Goal: Complete application form

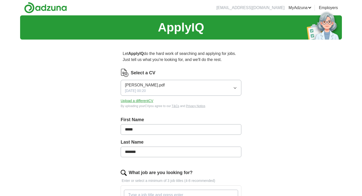
click at [148, 100] on button "Upload a different CV" at bounding box center [137, 100] width 33 height 5
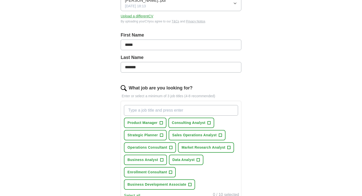
scroll to position [123, 0]
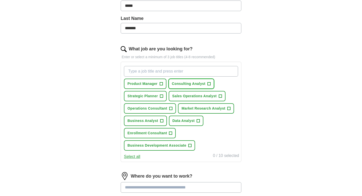
click at [208, 86] on span "+" at bounding box center [208, 84] width 3 height 4
click at [158, 123] on button "Business Analyst +" at bounding box center [145, 120] width 43 height 10
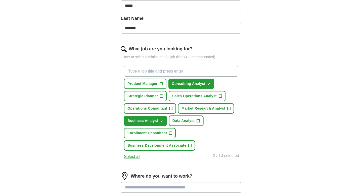
click at [186, 123] on button "Data Analyst +" at bounding box center [186, 120] width 35 height 10
click at [217, 109] on span "Market Research Analyst" at bounding box center [203, 108] width 44 height 5
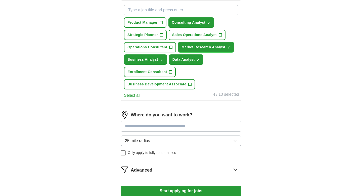
scroll to position [187, 0]
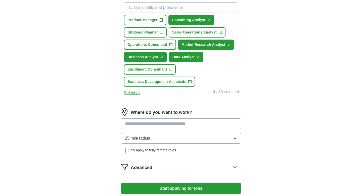
click at [162, 123] on input at bounding box center [181, 123] width 121 height 11
type input "**"
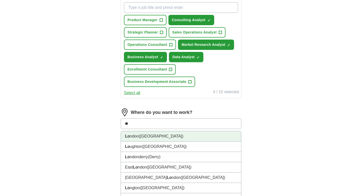
click at [162, 136] on li "Lo ndon ([GEOGRAPHIC_DATA])" at bounding box center [181, 136] width 120 height 10
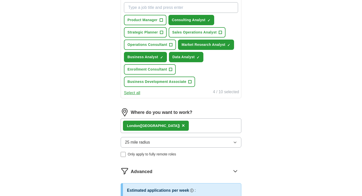
click at [146, 142] on span "25 mile radius" at bounding box center [137, 142] width 25 height 6
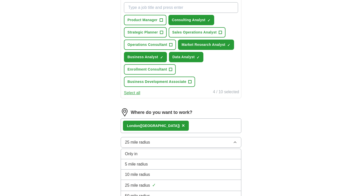
click at [145, 157] on li "Only in" at bounding box center [181, 154] width 120 height 10
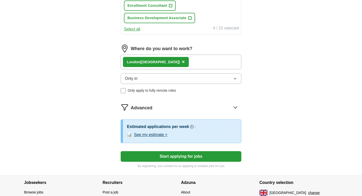
scroll to position [250, 0]
click at [186, 160] on button "Start applying for jobs" at bounding box center [181, 156] width 121 height 11
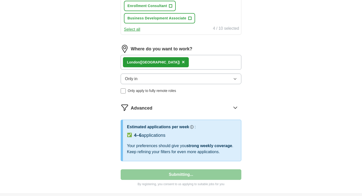
select select "**"
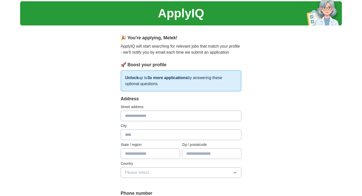
scroll to position [0, 0]
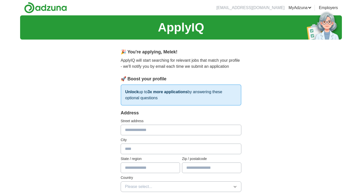
click at [174, 131] on input "text" at bounding box center [181, 129] width 121 height 11
type input "**********"
type input "******"
type input "*******"
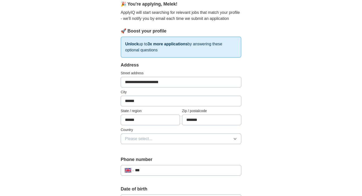
scroll to position [96, 0]
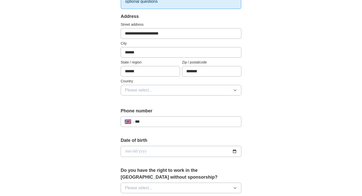
click at [161, 90] on button "Please select..." at bounding box center [181, 90] width 121 height 11
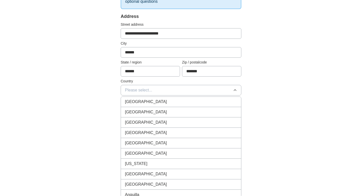
click at [163, 99] on div "[GEOGRAPHIC_DATA]" at bounding box center [181, 102] width 112 height 6
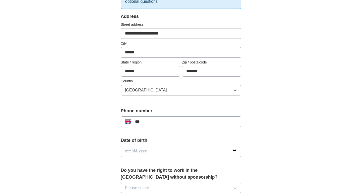
click at [160, 124] on input "***" at bounding box center [186, 121] width 102 height 6
type input "**********"
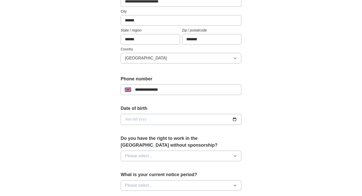
scroll to position [133, 0]
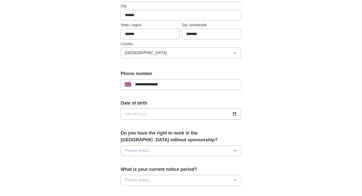
click at [169, 117] on input "date" at bounding box center [181, 113] width 121 height 11
type input "**********"
click at [169, 143] on div "Do you have the right to work in the [GEOGRAPHIC_DATA] without sponsorship? Ple…" at bounding box center [181, 144] width 121 height 30
click at [195, 132] on label "Do you have the right to work in the [GEOGRAPHIC_DATA] without sponsorship?" at bounding box center [181, 136] width 121 height 14
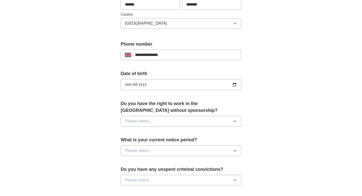
scroll to position [163, 0]
click at [215, 124] on button "Please select..." at bounding box center [181, 120] width 121 height 11
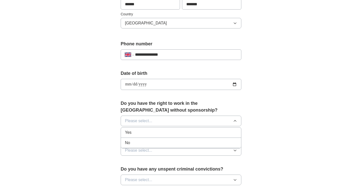
click at [214, 133] on div "Yes" at bounding box center [181, 132] width 112 height 6
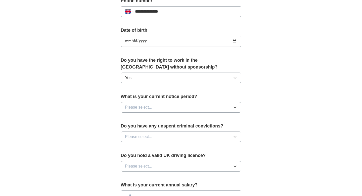
scroll to position [211, 0]
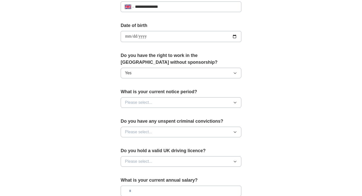
click at [222, 109] on div "What is your current notice period? Please select..." at bounding box center [181, 99] width 121 height 23
click at [222, 104] on button "Please select..." at bounding box center [181, 102] width 121 height 11
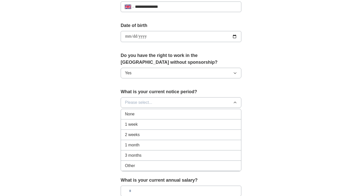
click at [208, 130] on li "2 weeks" at bounding box center [181, 134] width 120 height 10
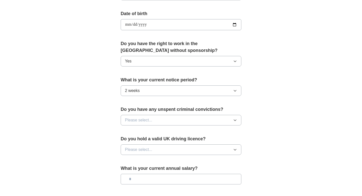
scroll to position [225, 0]
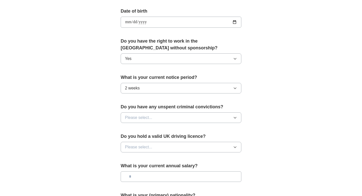
click at [207, 117] on button "Please select..." at bounding box center [181, 117] width 121 height 11
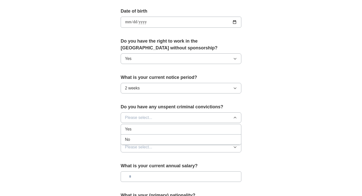
click at [205, 139] on div "No" at bounding box center [181, 139] width 112 height 6
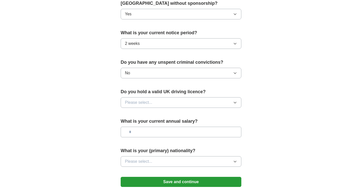
scroll to position [289, 0]
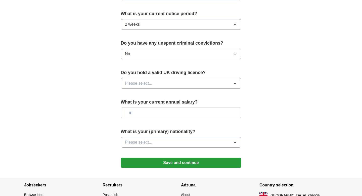
click at [188, 85] on button "Please select..." at bounding box center [181, 83] width 121 height 11
click at [188, 101] on li "No" at bounding box center [181, 105] width 120 height 10
click at [183, 119] on div "What is your current annual salary?" at bounding box center [181, 110] width 121 height 23
click at [181, 116] on input "text" at bounding box center [181, 112] width 121 height 11
click at [173, 143] on button "Please select..." at bounding box center [181, 142] width 121 height 11
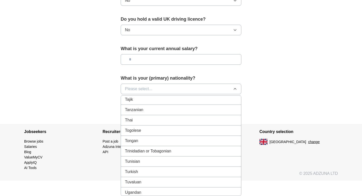
scroll to position [1797, 0]
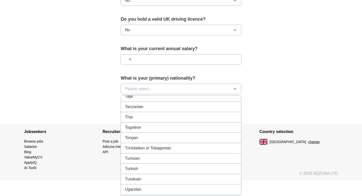
click at [167, 161] on div "Tunisian" at bounding box center [181, 158] width 112 height 6
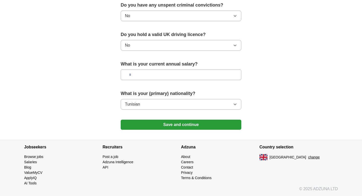
click at [176, 128] on button "Save and continue" at bounding box center [181, 124] width 121 height 10
